Goal: Find specific page/section: Find specific page/section

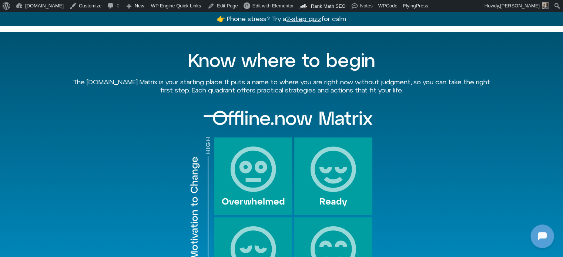
scroll to position [741, 0]
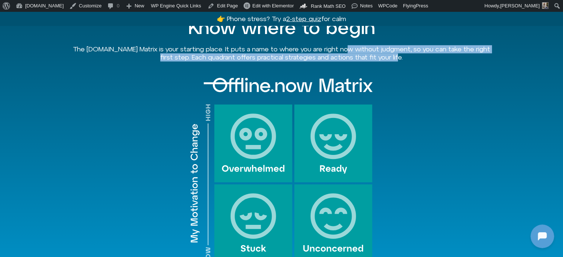
drag, startPoint x: 351, startPoint y: 38, endPoint x: 491, endPoint y: 68, distance: 143.8
click at [491, 61] on div "Know where to begin The Offline.now Matrix is your starting place. It puts a na…" at bounding box center [282, 159] width 422 height 321
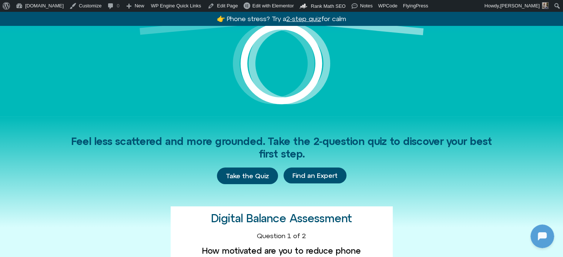
scroll to position [0, 0]
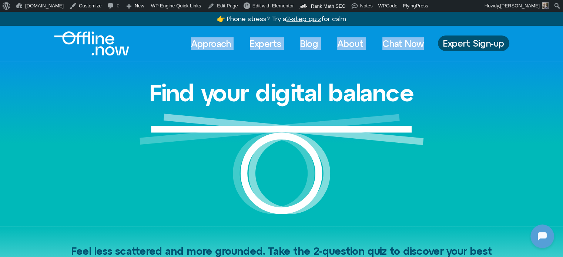
drag, startPoint x: 179, startPoint y: 45, endPoint x: 430, endPoint y: 54, distance: 250.8
click at [430, 54] on div "Approach Experts Blog About Chat Now Approach Experts Blog About Chat Now Exper…" at bounding box center [281, 43] width 455 height 24
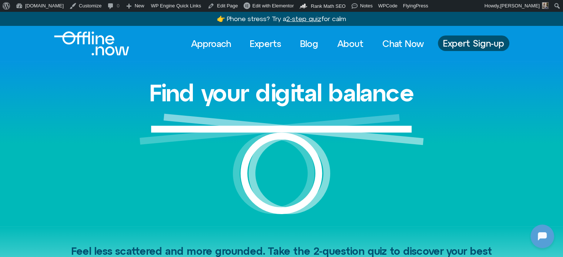
click at [408, 64] on div "Find your digital balance" at bounding box center [282, 143] width 422 height 165
drag, startPoint x: 48, startPoint y: 108, endPoint x: 60, endPoint y: 116, distance: 14.8
click at [48, 108] on div "Find your digital balance" at bounding box center [281, 143] width 563 height 165
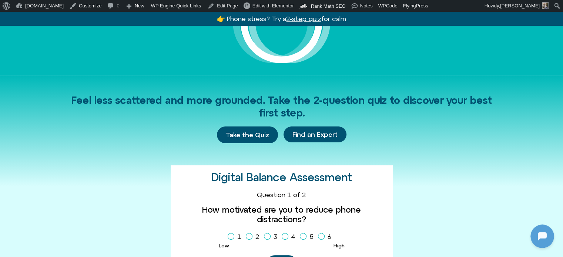
scroll to position [148, 0]
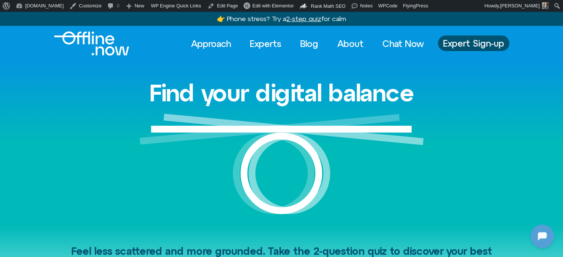
click at [517, 103] on div "Find your digital balance" at bounding box center [281, 143] width 563 height 165
click at [41, 120] on div "Find your digital balance" at bounding box center [281, 143] width 563 height 165
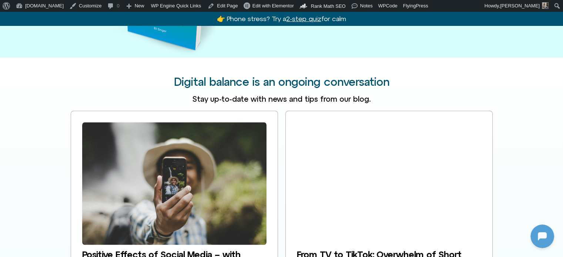
scroll to position [1148, 0]
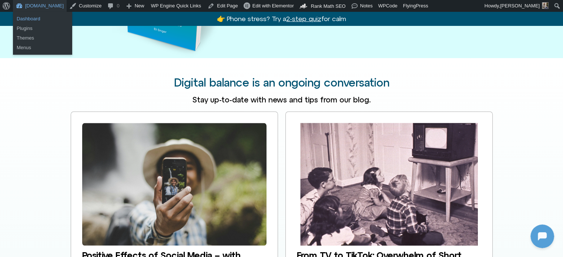
click at [30, 19] on link "Dashboard" at bounding box center [42, 19] width 59 height 10
